Goal: Transaction & Acquisition: Purchase product/service

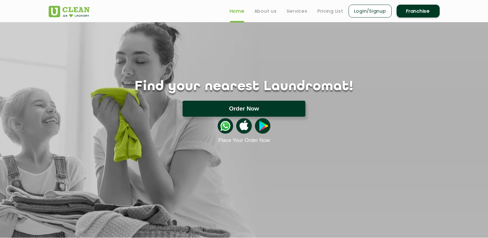
click at [261, 107] on button "Order Now" at bounding box center [243, 109] width 123 height 16
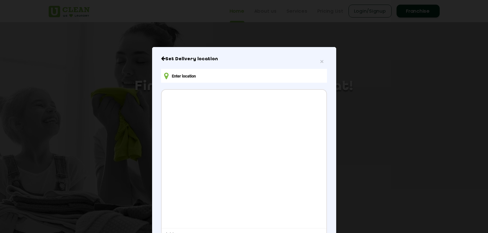
click at [182, 76] on input "text" at bounding box center [244, 76] width 166 height 14
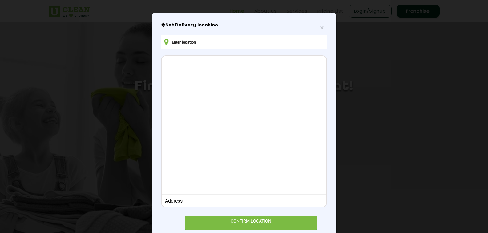
scroll to position [19, 0]
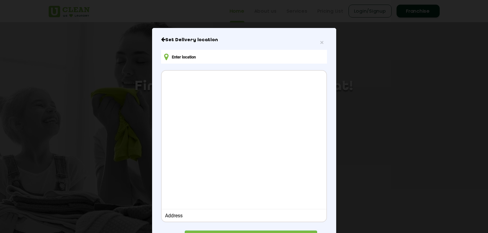
click at [180, 56] on input "text" at bounding box center [244, 57] width 166 height 14
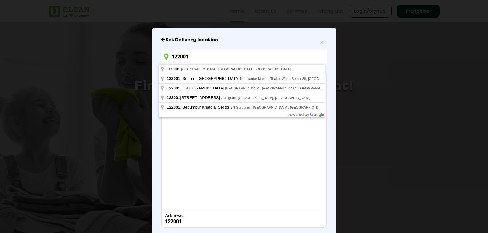
drag, startPoint x: 193, startPoint y: 58, endPoint x: 146, endPoint y: 54, distance: 46.9
click at [146, 54] on div "× Set Delivery location 122001 Address 122001 CONFIRM LOCATION" at bounding box center [244, 116] width 488 height 233
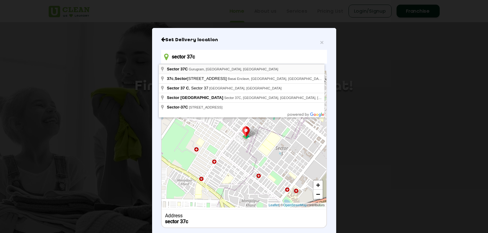
type input "Sector 37C, Gurugram, Haryana, India"
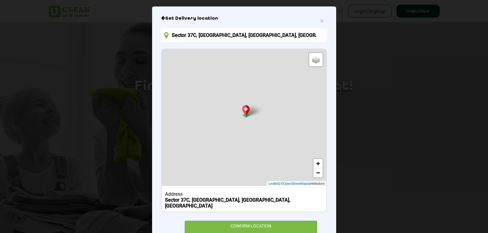
scroll to position [56, 0]
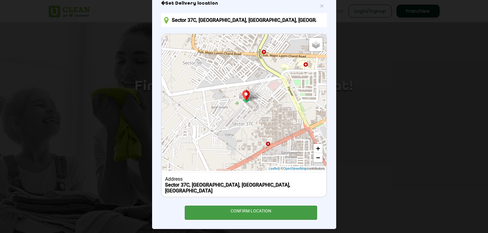
click at [250, 207] on div "CONFIRM LOCATION" at bounding box center [251, 213] width 133 height 14
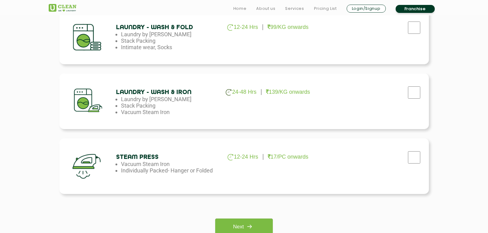
scroll to position [400, 0]
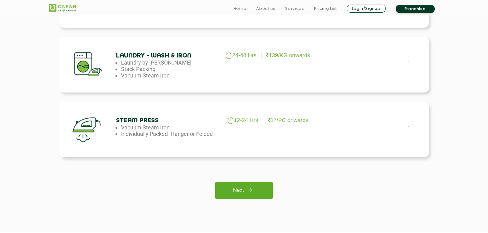
click at [237, 193] on link "Next" at bounding box center [244, 190] width 58 height 17
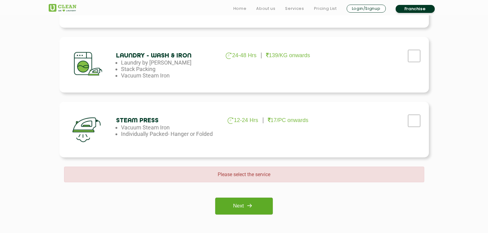
click at [241, 202] on link "Next" at bounding box center [244, 206] width 58 height 17
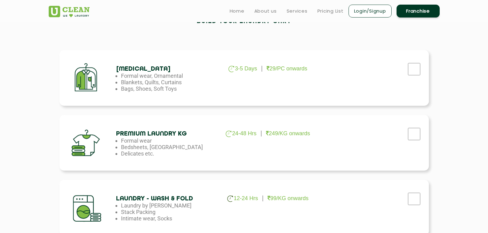
scroll to position [185, 0]
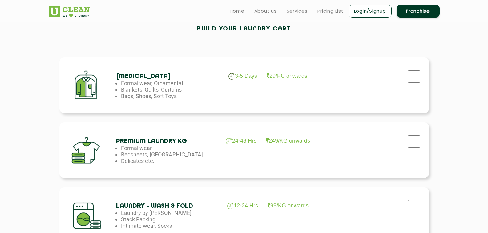
click at [422, 74] on div at bounding box center [372, 74] width 104 height 25
click at [415, 78] on input "checkbox" at bounding box center [413, 76] width 15 height 12
checkbox input "true"
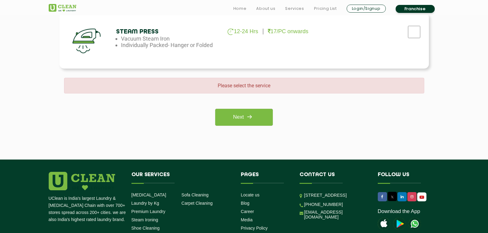
scroll to position [492, 0]
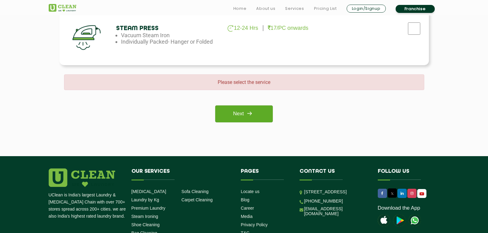
click at [252, 114] on img at bounding box center [249, 113] width 11 height 11
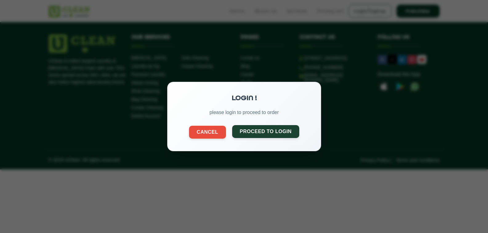
click at [255, 132] on button "Proceed to Login" at bounding box center [265, 131] width 67 height 13
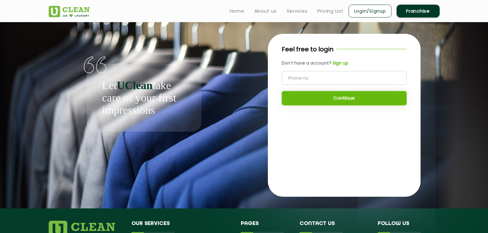
click at [295, 77] on input "tel" at bounding box center [344, 78] width 125 height 14
type input "9056183807"
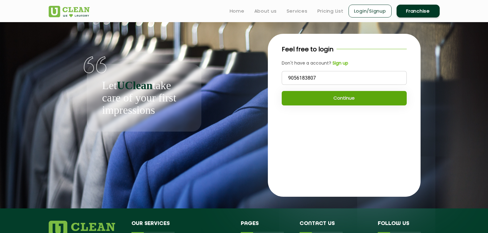
click at [366, 99] on button "Continue" at bounding box center [344, 98] width 125 height 14
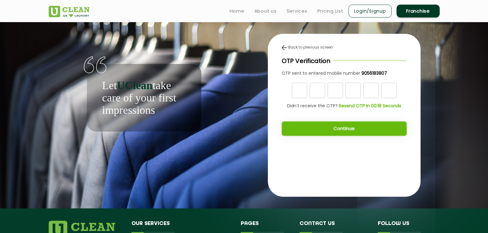
click at [295, 92] on input "text" at bounding box center [299, 90] width 15 height 15
type input "0"
type input "6"
type input "8"
type input "9"
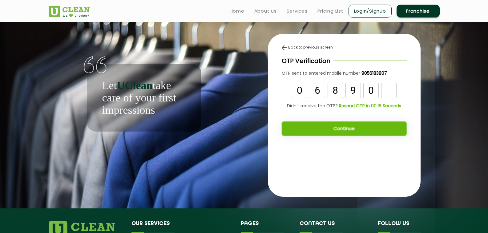
type input "0"
type input "4"
click at [329, 130] on button "Continue" at bounding box center [344, 129] width 125 height 14
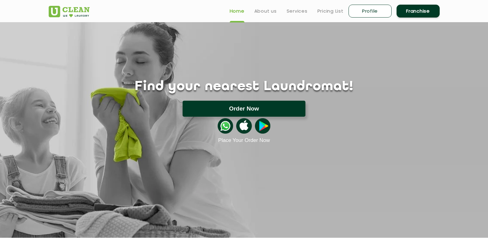
click at [254, 109] on button "Order Now" at bounding box center [243, 109] width 123 height 16
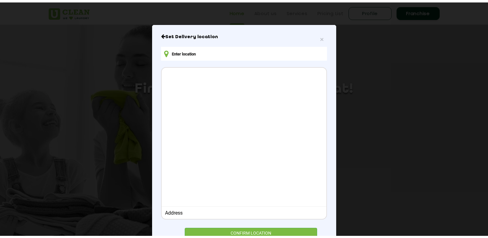
scroll to position [50, 0]
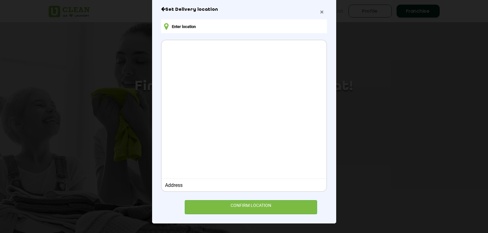
click at [320, 13] on span "×" at bounding box center [322, 11] width 4 height 7
